Goal: Communication & Community: Ask a question

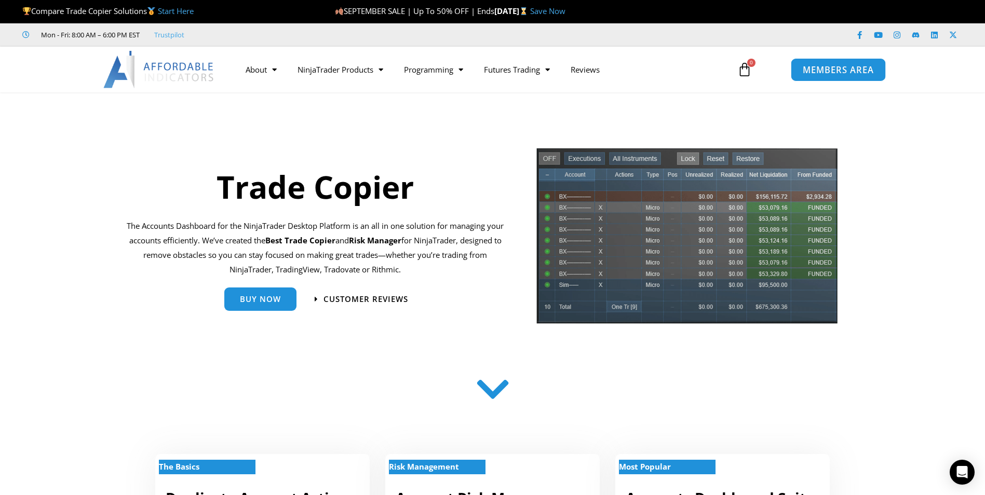
click at [845, 76] on link "MEMBERS AREA" at bounding box center [838, 69] width 95 height 23
click at [821, 74] on span "MEMBERS AREA" at bounding box center [838, 69] width 71 height 9
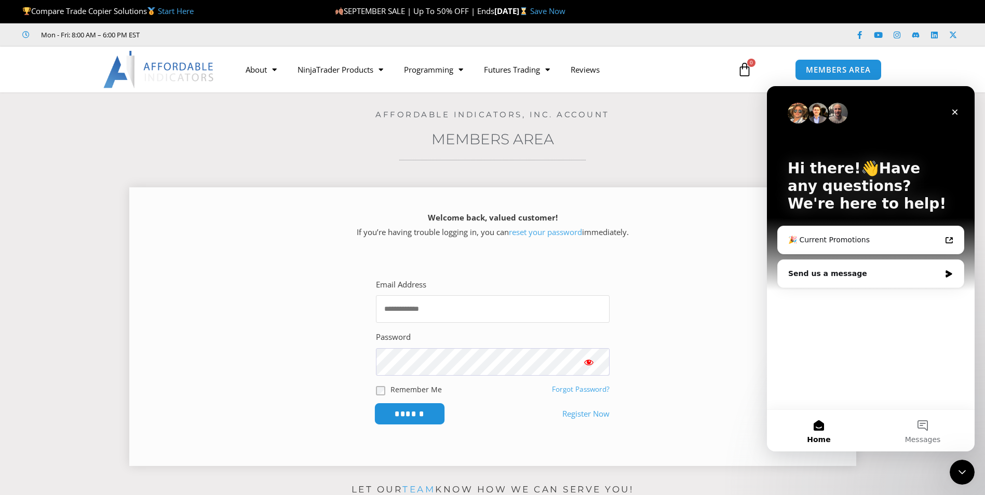
type input "**********"
click at [413, 411] on input "******" at bounding box center [409, 414] width 71 height 22
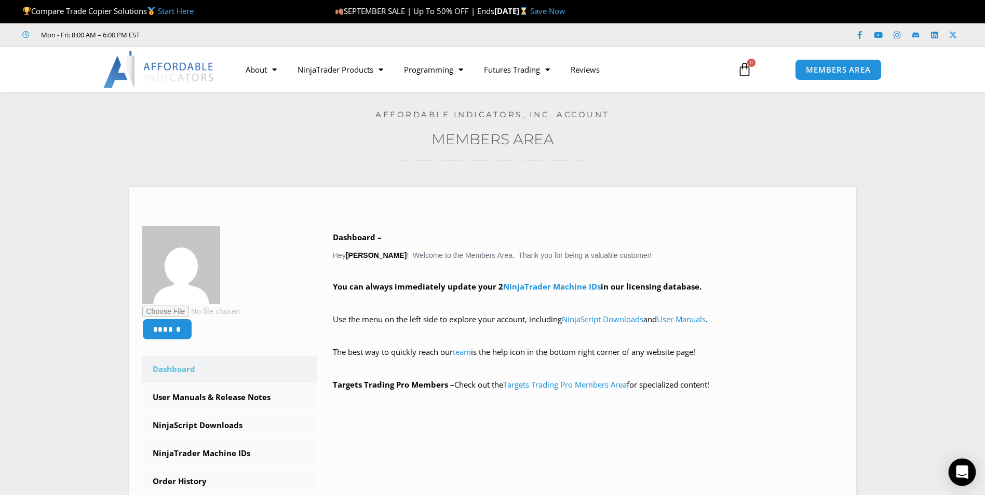
click at [962, 469] on icon "Open Intercom Messenger" at bounding box center [962, 473] width 12 height 14
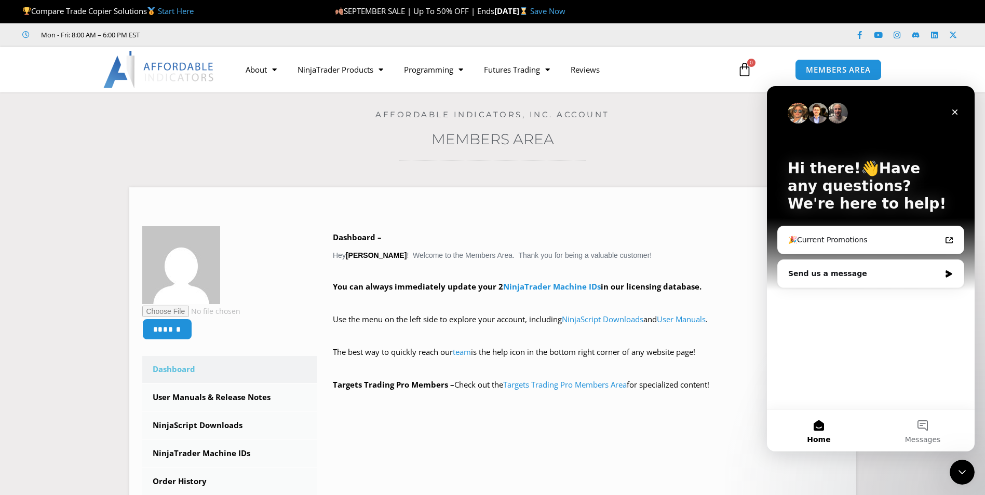
click at [819, 112] on img "Intercom messenger" at bounding box center [817, 113] width 21 height 21
click at [843, 114] on img "Intercom messenger" at bounding box center [837, 113] width 21 height 21
click at [835, 239] on div "🎉Current Promotions" at bounding box center [864, 240] width 153 height 11
click at [930, 430] on button "Messages" at bounding box center [923, 431] width 104 height 42
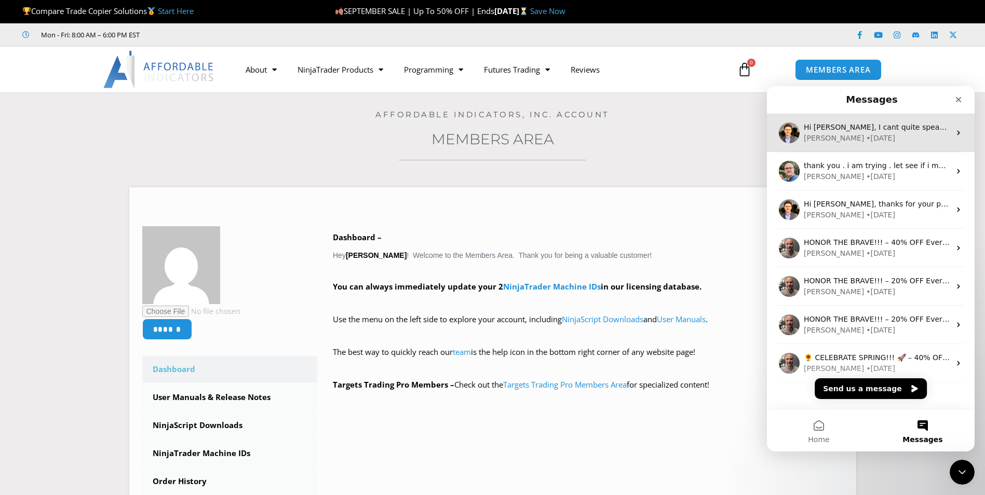
click at [866, 134] on div "• 10w ago" at bounding box center [880, 138] width 29 height 11
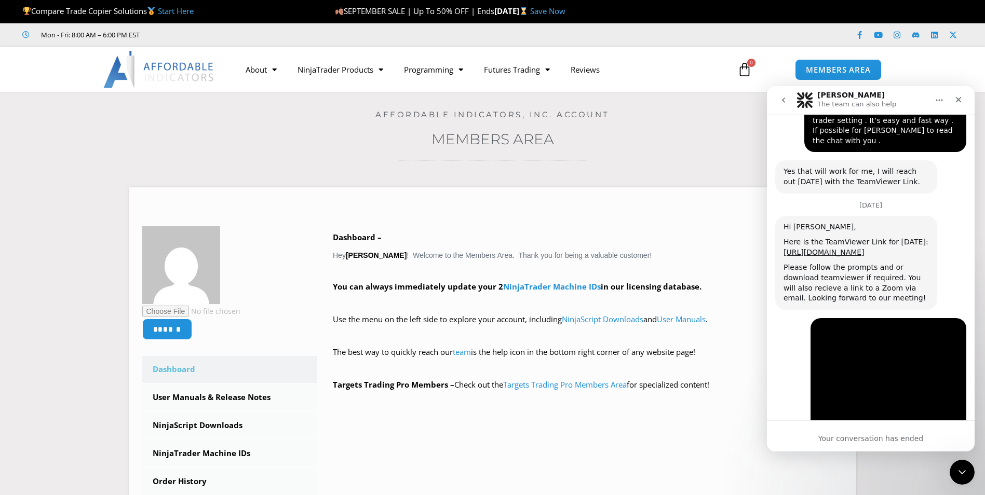
scroll to position [9119, 0]
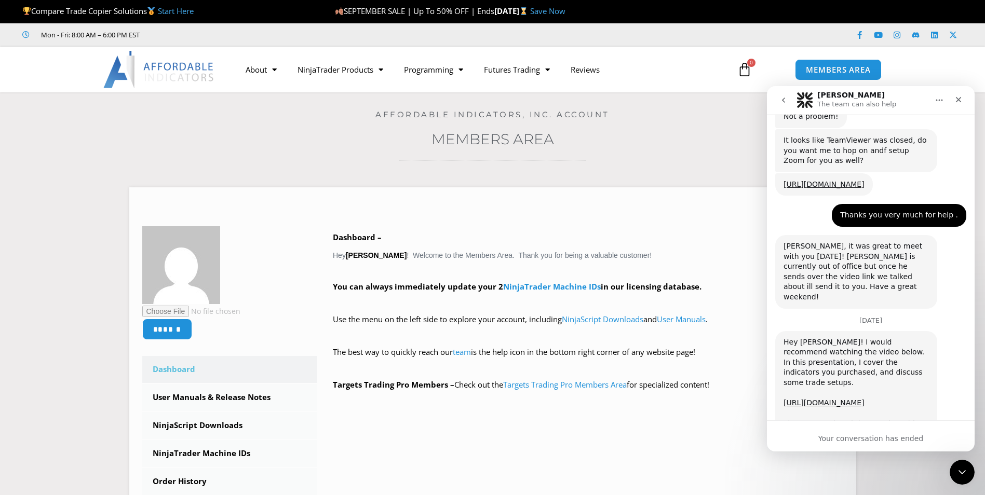
click at [883, 441] on div "Your conversation has ended" at bounding box center [871, 439] width 208 height 11
click at [889, 440] on div "Your conversation has ended" at bounding box center [871, 439] width 208 height 11
click at [888, 440] on div "Your conversation has ended" at bounding box center [871, 439] width 208 height 11
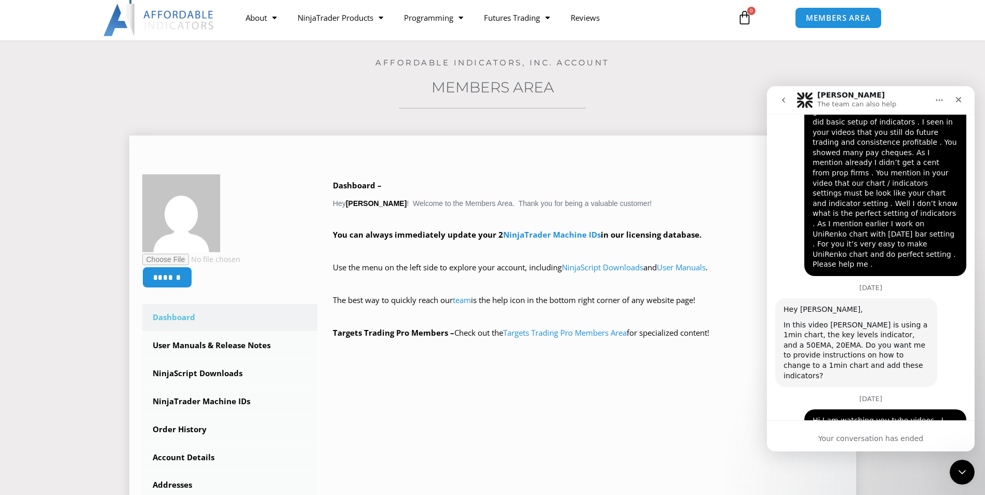
scroll to position [0, 0]
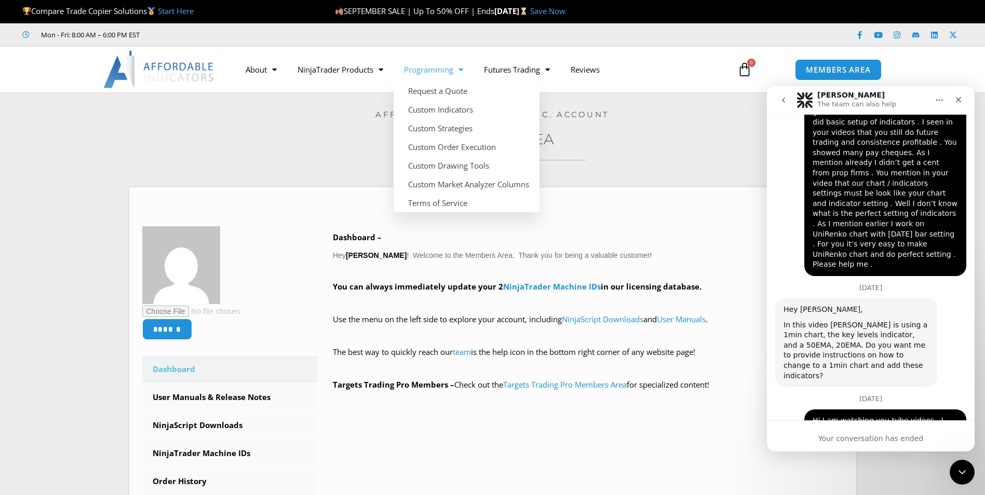
click at [426, 73] on link "Programming" at bounding box center [434, 70] width 80 height 24
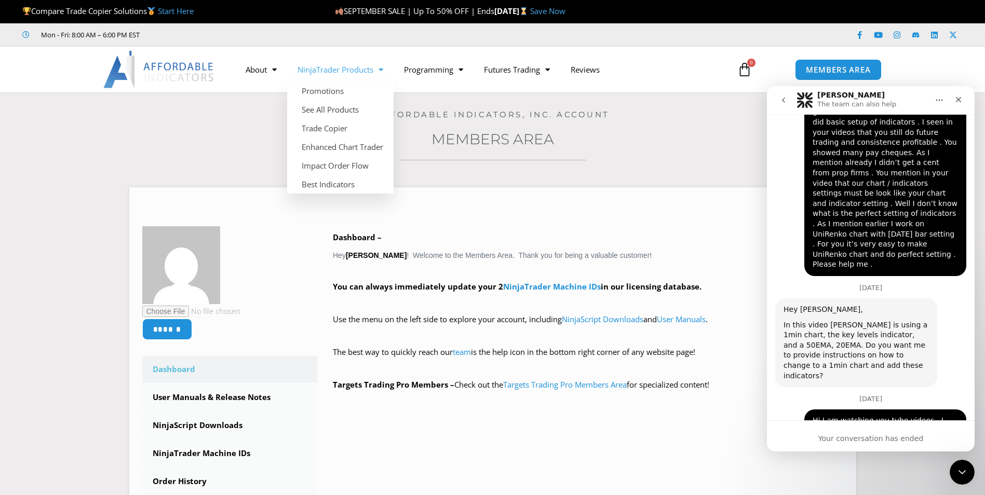
click at [363, 74] on link "NinjaTrader Products" at bounding box center [340, 70] width 106 height 24
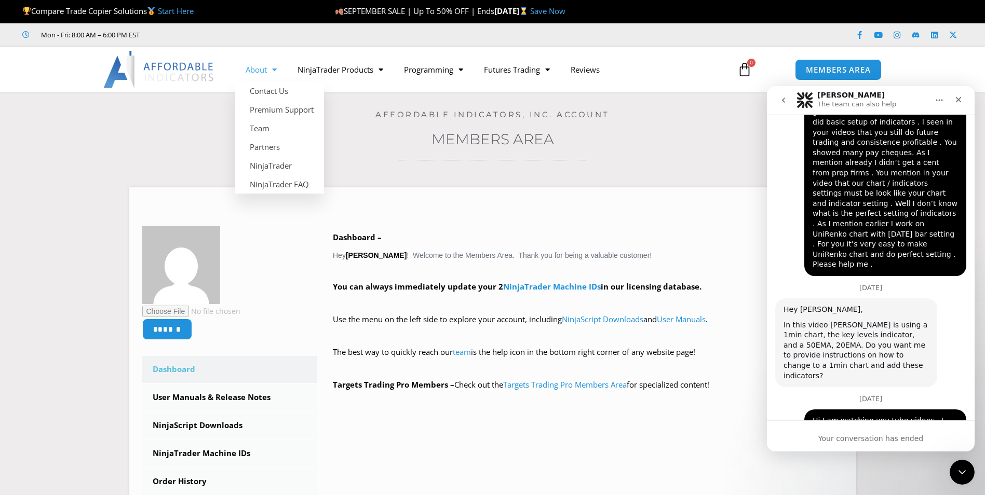
click at [261, 72] on link "About" at bounding box center [261, 70] width 52 height 24
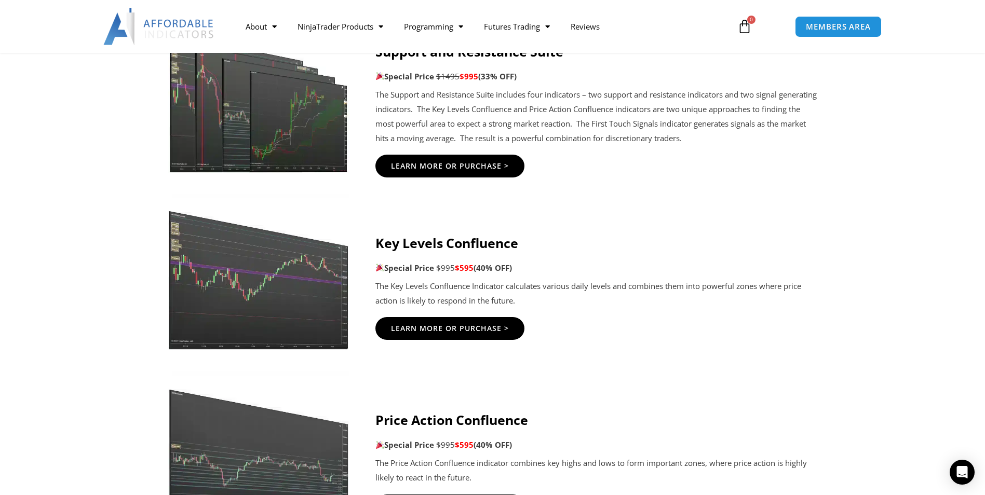
scroll to position [1454, 0]
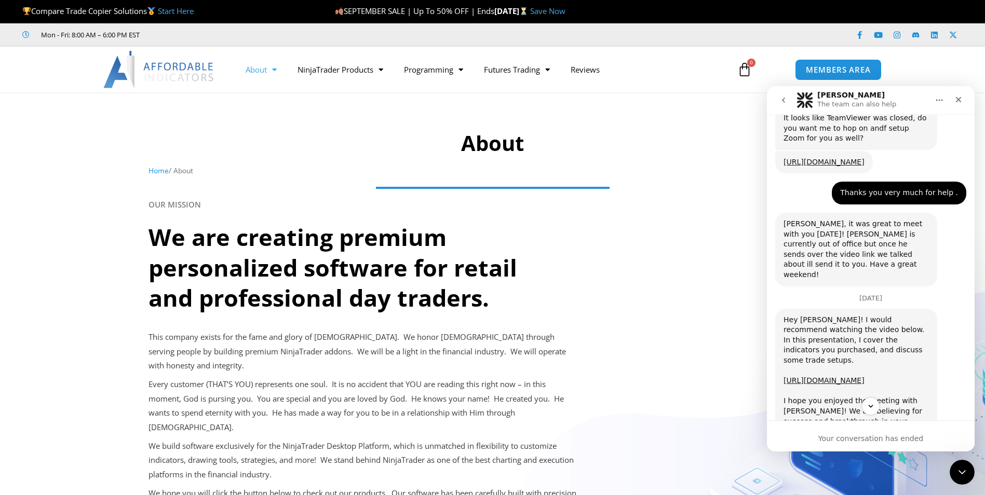
scroll to position [9119, 0]
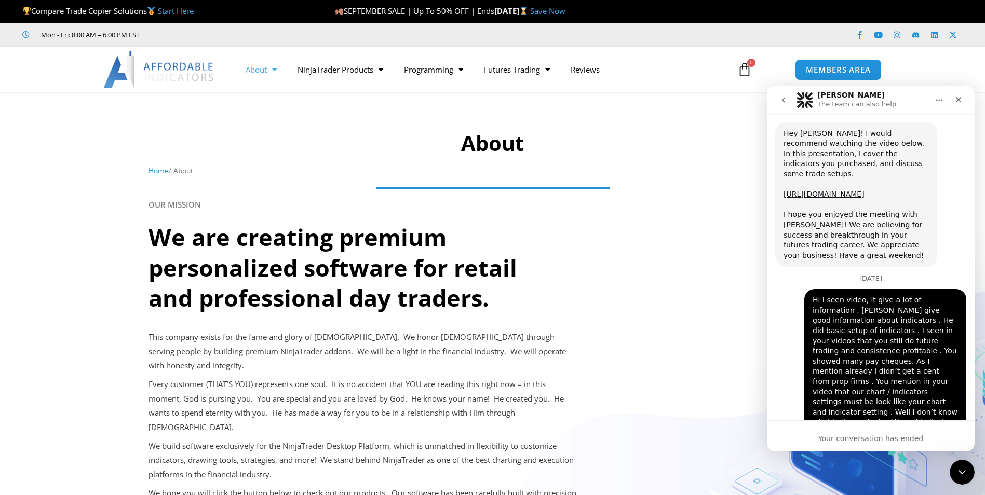
click at [850, 441] on div "Your conversation has ended" at bounding box center [871, 439] width 208 height 11
